Goal: Task Accomplishment & Management: Use online tool/utility

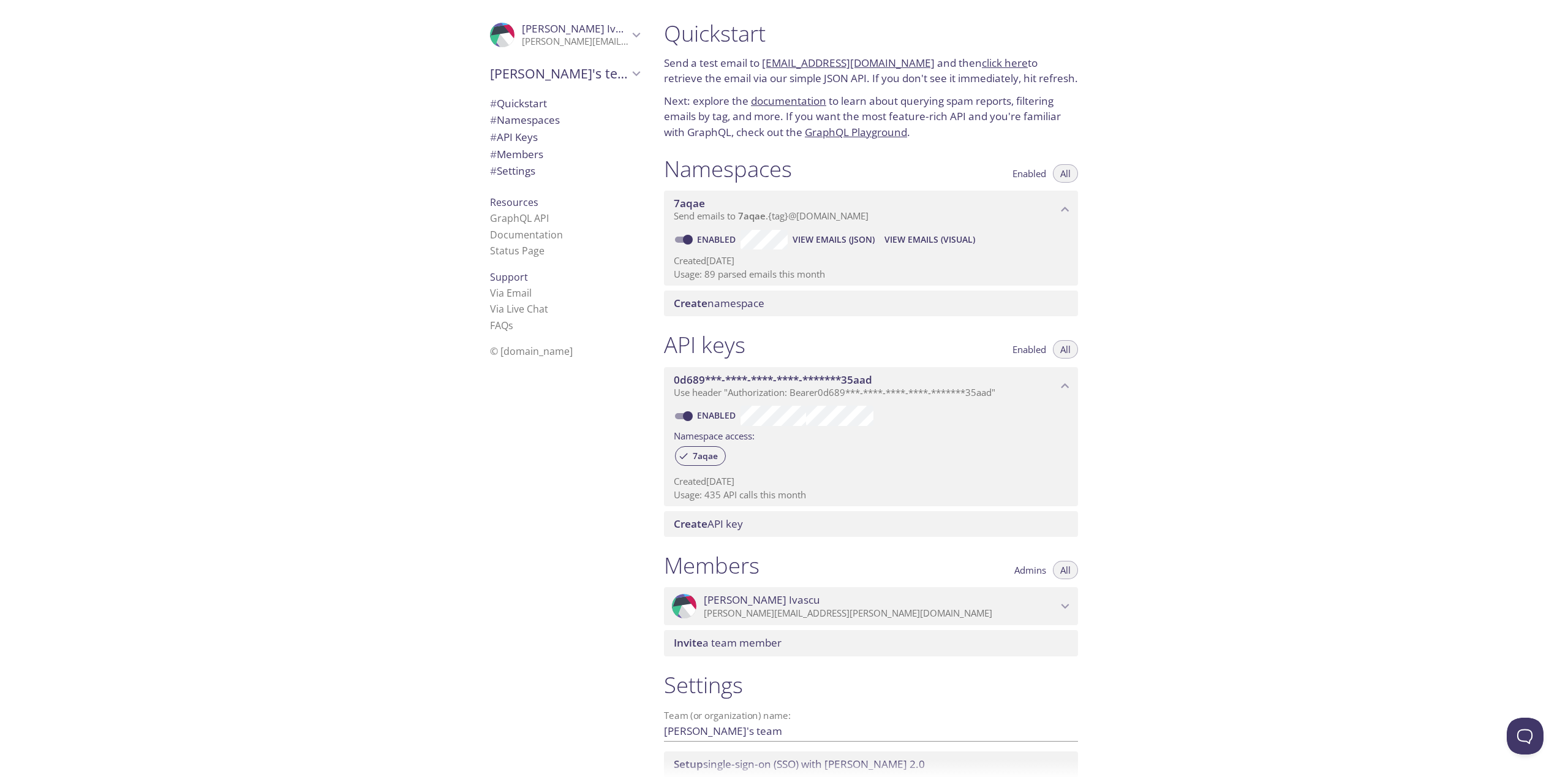
click at [370, 529] on div ".cls-1 { fill: #6d5ca8; } .cls-2 { fill: #3fc191; } .cls-3 { fill: #3b4752; } .…" at bounding box center [327, 389] width 654 height 779
click at [745, 301] on span "Create namespace" at bounding box center [719, 303] width 91 height 14
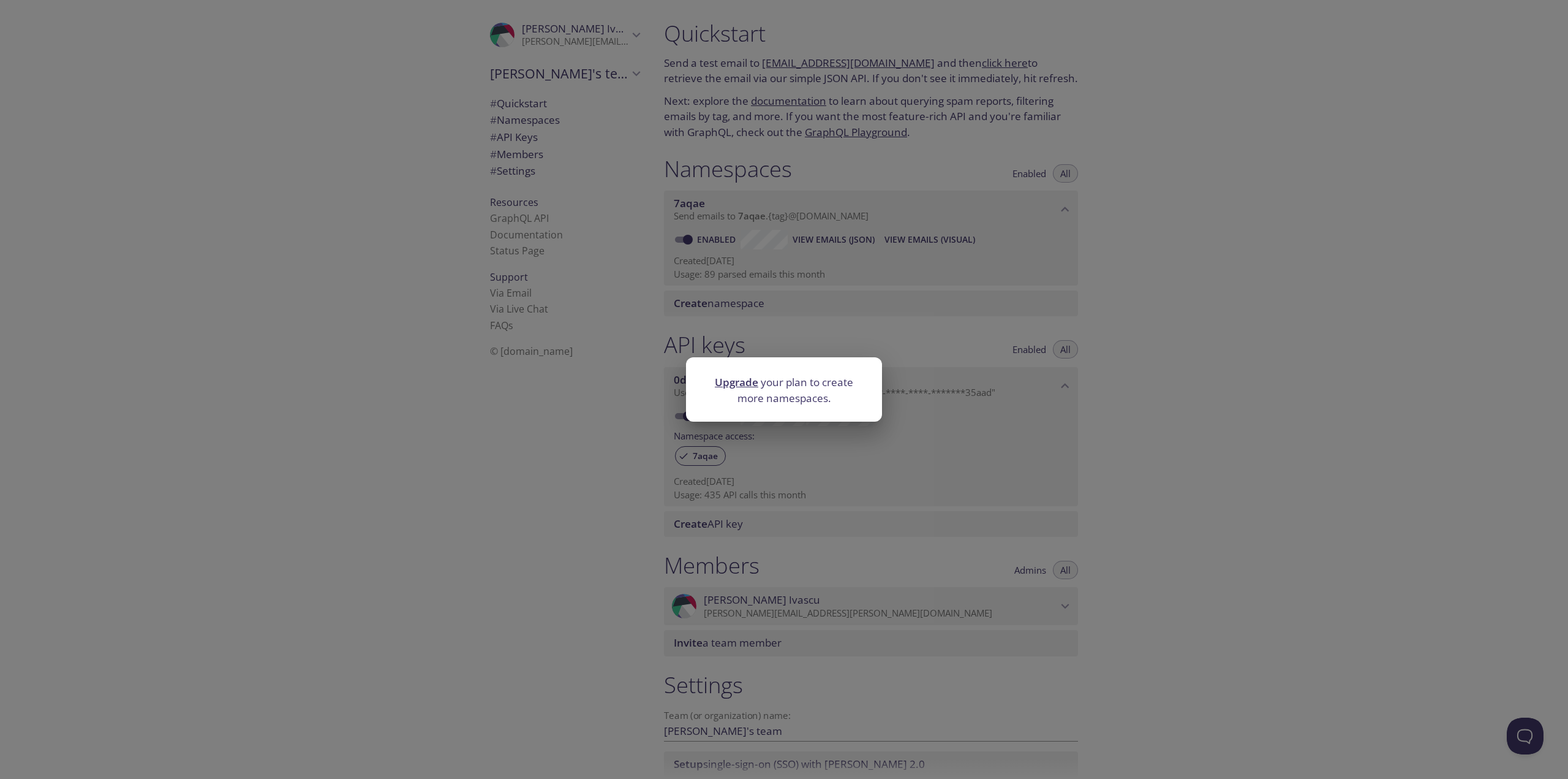
click at [736, 385] on link "Upgrade" at bounding box center [736, 382] width 44 height 14
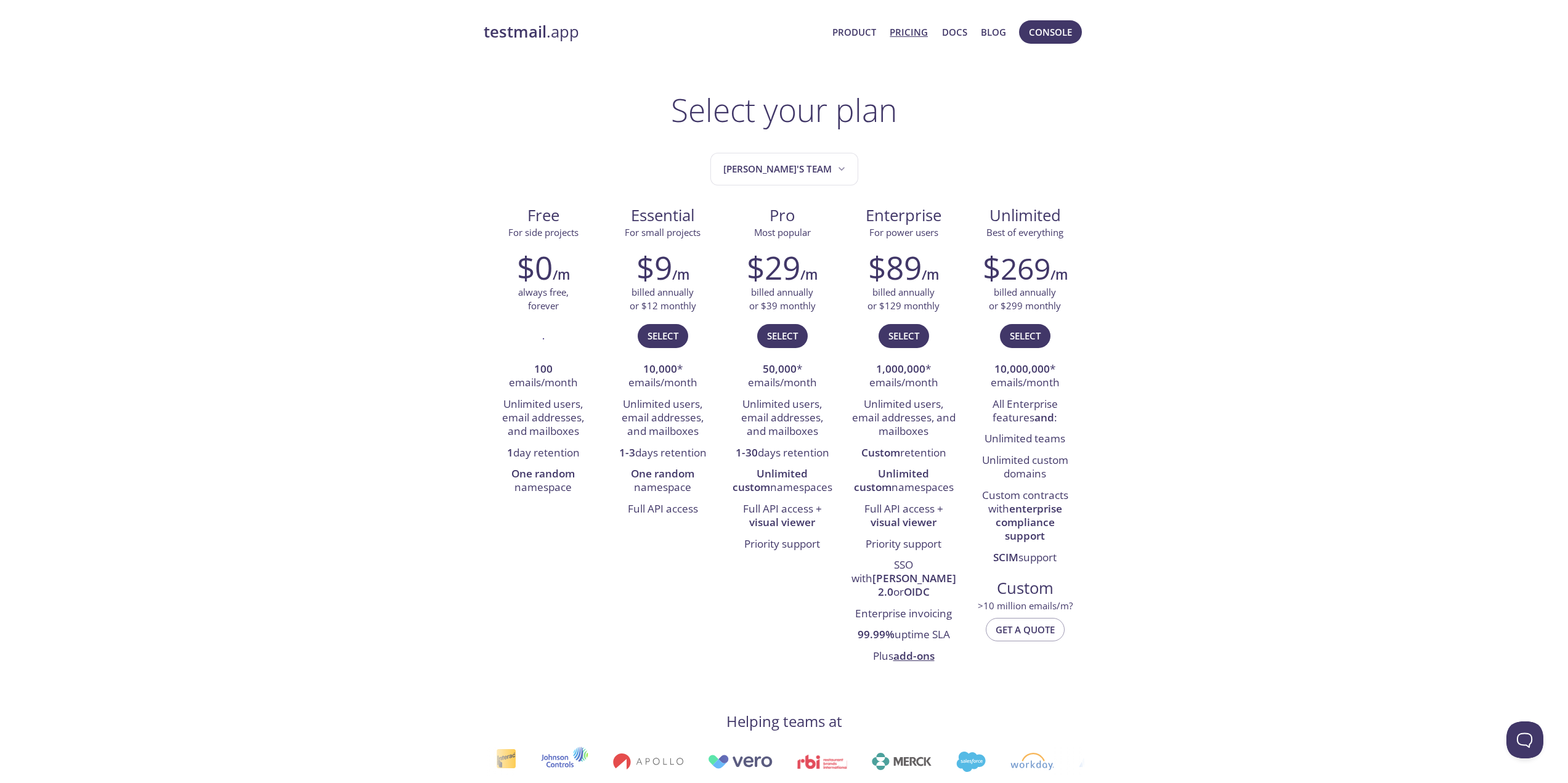
click at [513, 40] on strong "testmail" at bounding box center [515, 32] width 63 height 22
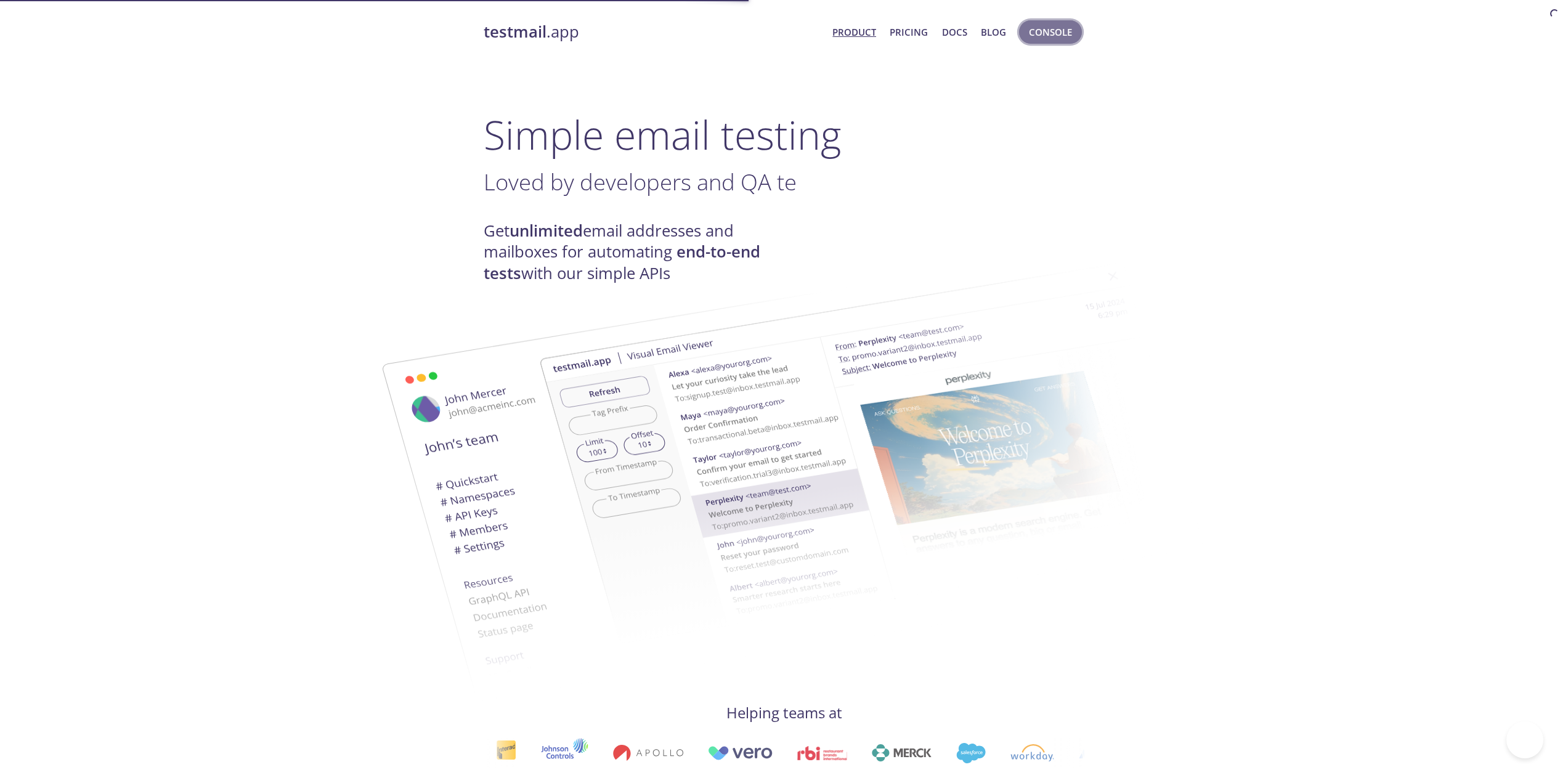
click at [1066, 29] on span "Console" at bounding box center [1051, 32] width 43 height 16
